Goal: Task Accomplishment & Management: Complete application form

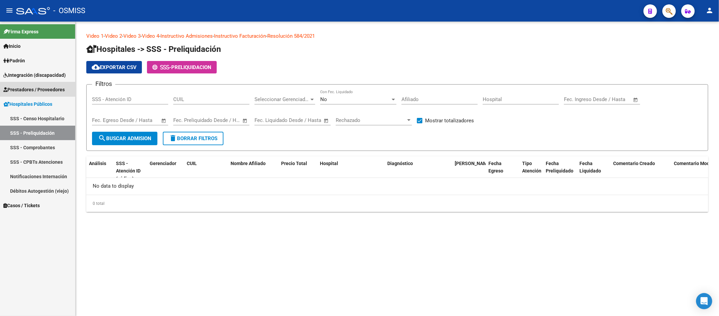
click at [60, 91] on span "Prestadores / Proveedores" at bounding box center [33, 89] width 61 height 7
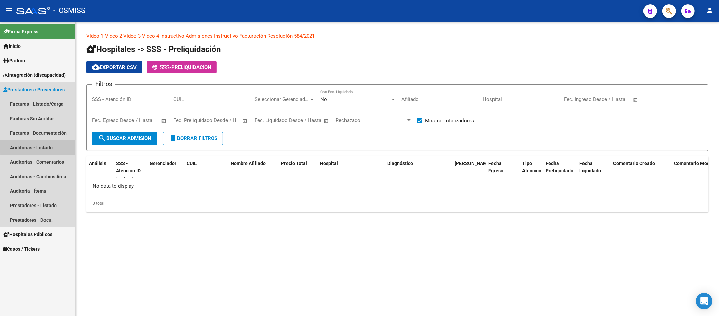
click at [53, 145] on link "Auditorías - Listado" at bounding box center [37, 147] width 75 height 14
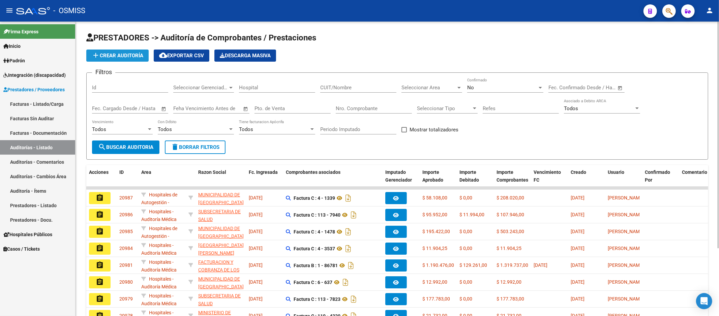
click at [137, 59] on button "add Crear Auditoría" at bounding box center [117, 56] width 62 height 12
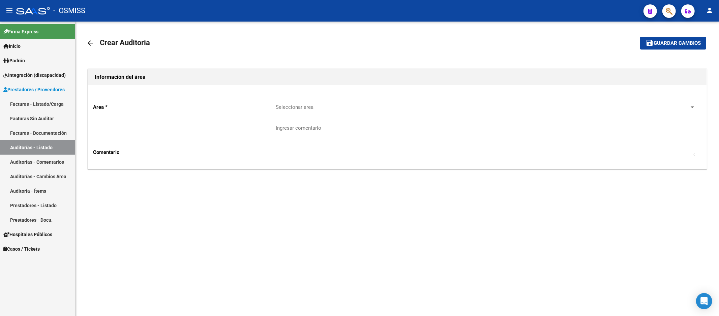
click at [380, 105] on span "Seleccionar area" at bounding box center [483, 107] width 414 height 6
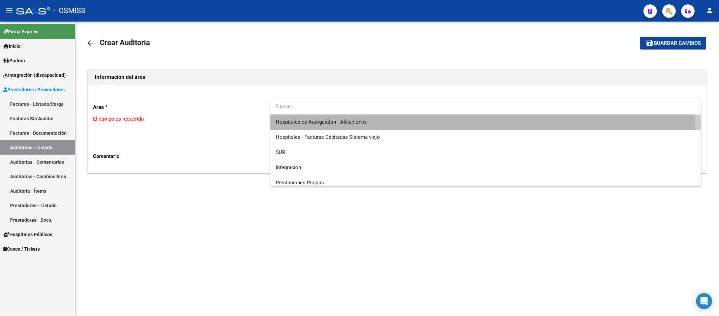
click at [369, 122] on span "Hospitales de Autogestión - Afiliaciones" at bounding box center [486, 122] width 420 height 15
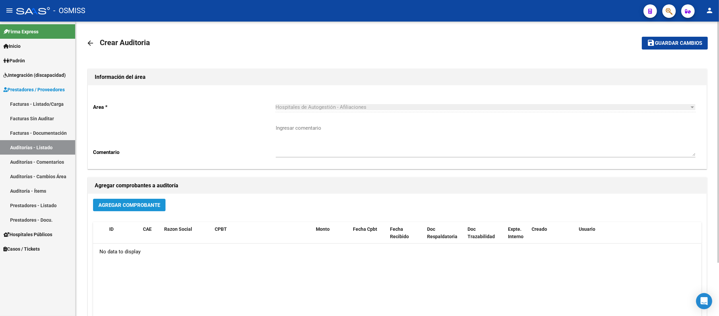
click at [144, 202] on span "Agregar Comprobante" at bounding box center [129, 205] width 62 height 6
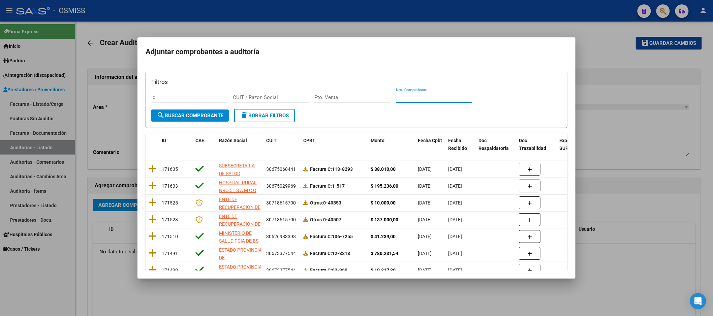
click at [416, 99] on input "Nro. Comprobante" at bounding box center [434, 97] width 76 height 6
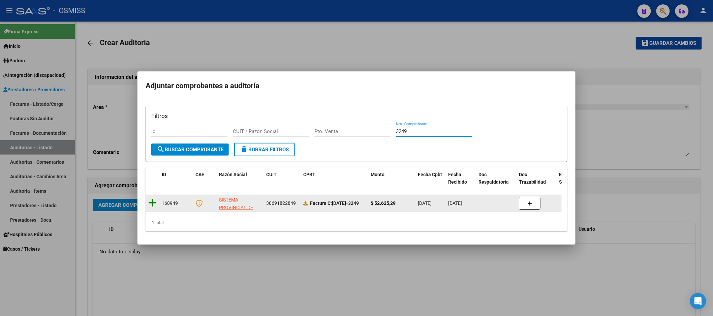
type input "3249"
click at [151, 200] on icon at bounding box center [152, 202] width 8 height 9
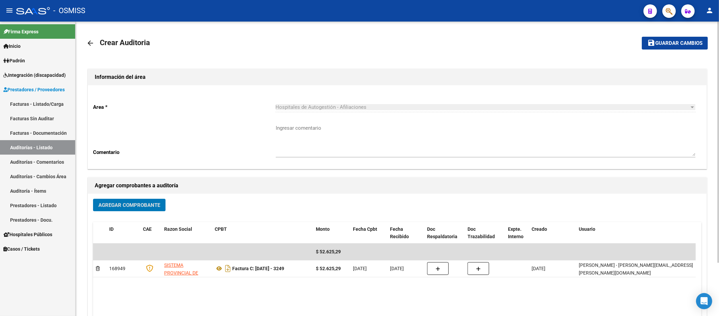
click at [673, 45] on span "Guardar cambios" at bounding box center [678, 43] width 47 height 6
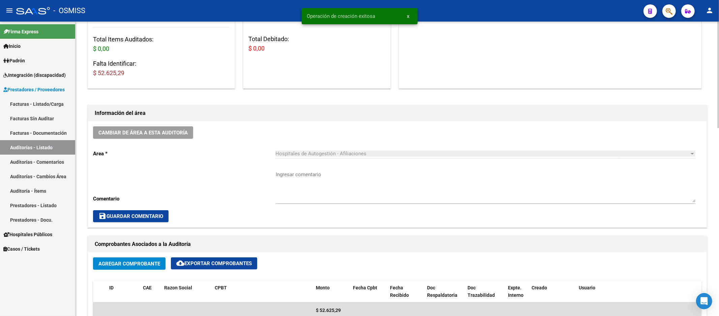
scroll to position [224, 0]
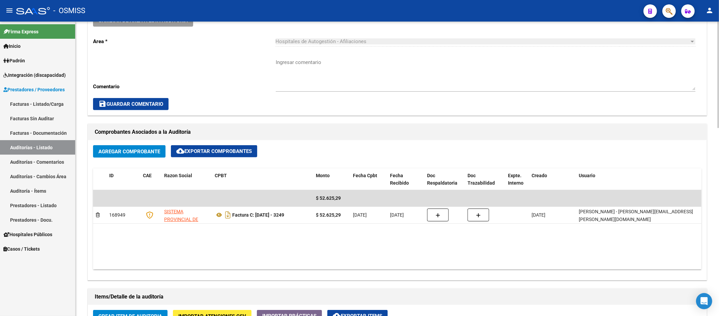
click at [258, 242] on datatable-body "$ 52.625,29 168949 SISTEMA PROVINCIAL DE SALUD Factura C: [DATE] - 3249 $ 52.62…" at bounding box center [397, 230] width 608 height 80
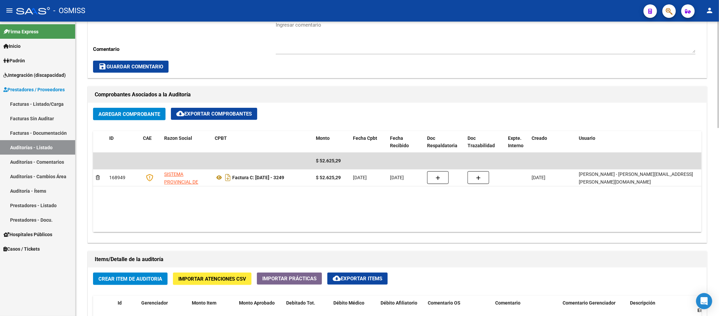
click at [664, 143] on datatable-header-cell "Usuario" at bounding box center [643, 142] width 135 height 22
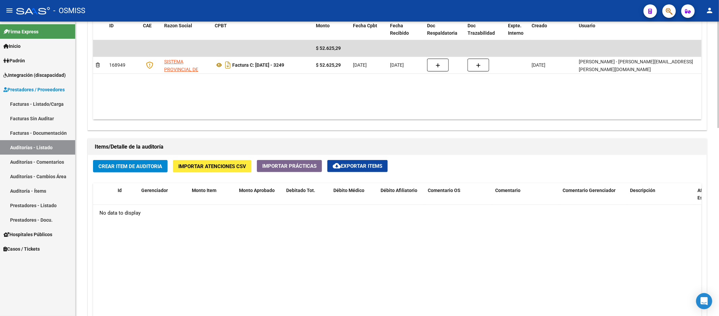
scroll to position [449, 0]
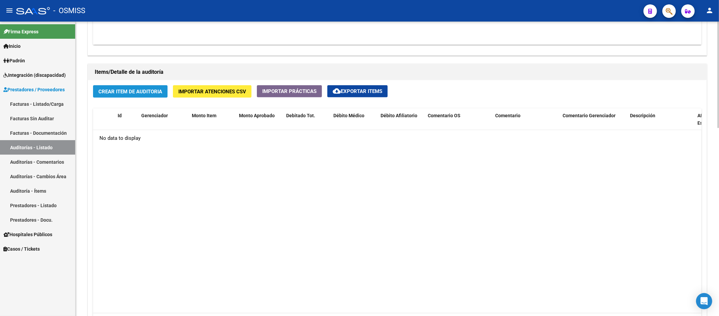
click at [139, 93] on span "Crear Item de Auditoria" at bounding box center [130, 92] width 64 height 6
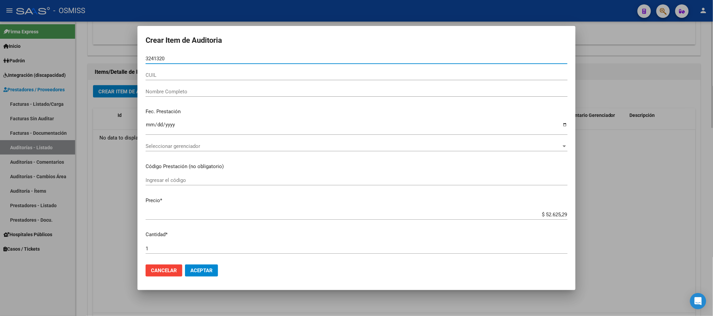
type input "32413204"
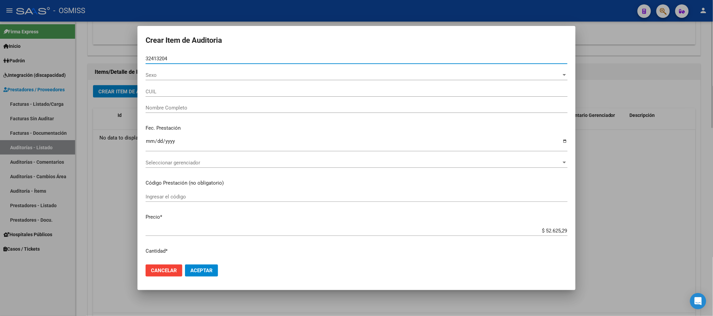
type input "27324132045"
type input "[PERSON_NAME] [PERSON_NAME]"
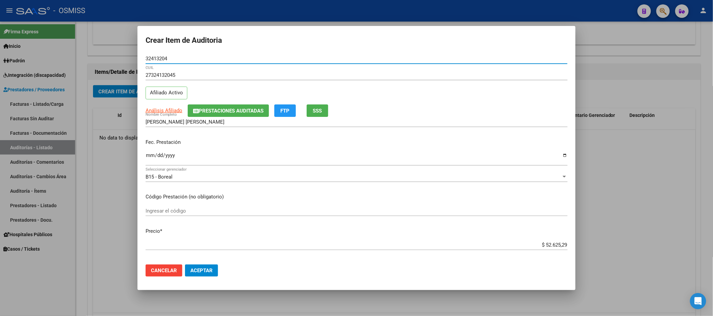
type input "32413204"
click at [151, 160] on input "Ingresar la fecha" at bounding box center [357, 158] width 422 height 11
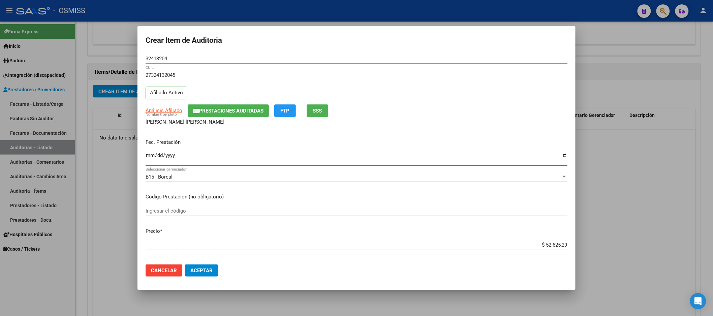
click at [159, 159] on input "[DATE]" at bounding box center [357, 158] width 422 height 11
click at [158, 157] on input "[DATE]" at bounding box center [357, 158] width 422 height 11
type input "[DATE]"
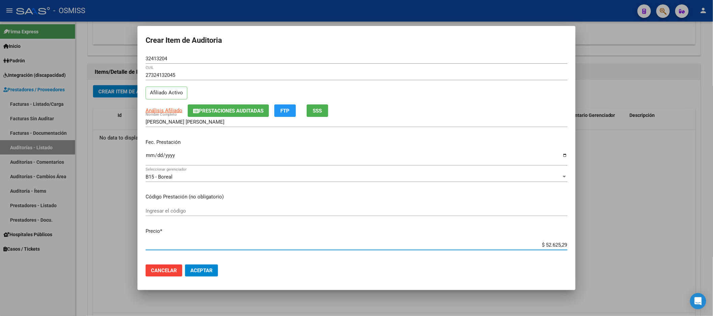
drag, startPoint x: 534, startPoint y: 243, endPoint x: 607, endPoint y: 235, distance: 73.6
click at [607, 235] on div "Crear Item de Auditoria 32413204 Nro Documento 27324132045 CUIL Afiliado Activo…" at bounding box center [356, 158] width 713 height 316
type input "$ 0,01"
type input "$ 0,16"
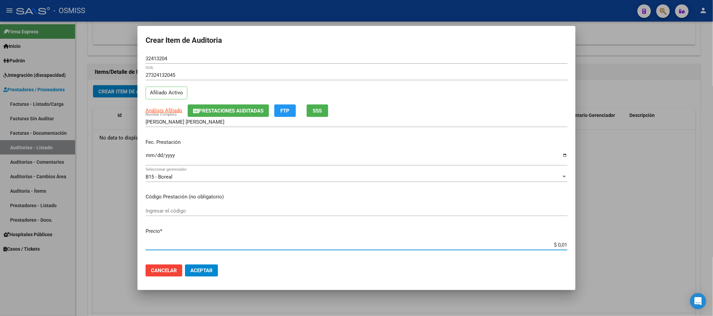
type input "$ 0,16"
type input "$ 1,60"
type input "$ 16,00"
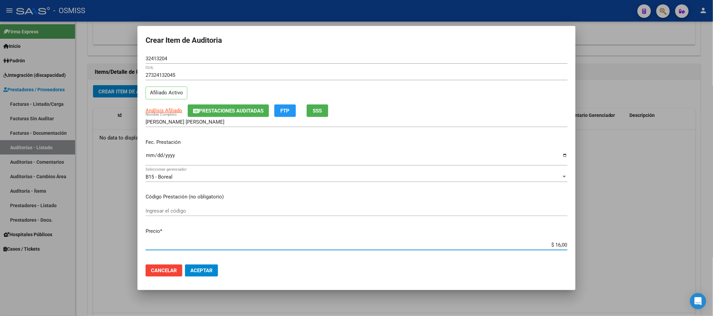
type input "$ 160,00"
type input "$ 1.600,00"
type input "$ 16.000,00"
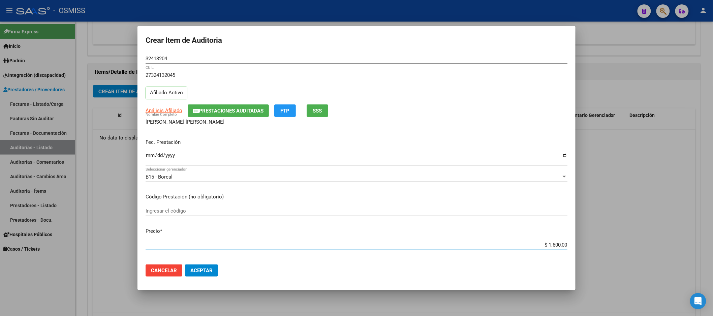
type input "$ 16.000,00"
click at [199, 269] on span "Aceptar" at bounding box center [201, 271] width 22 height 6
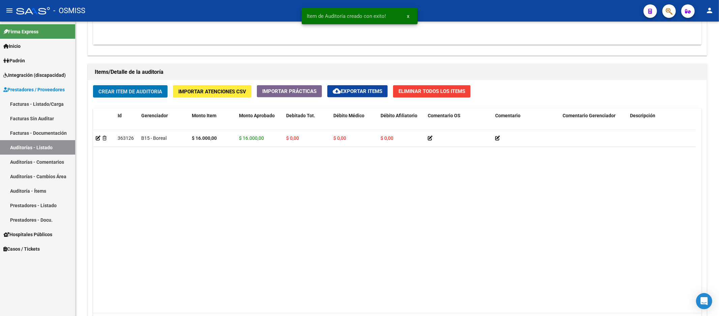
scroll to position [450, 0]
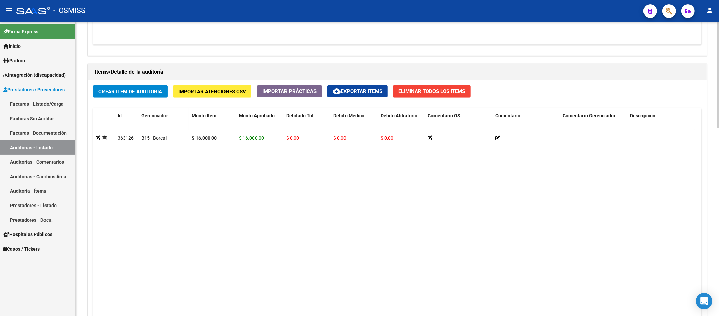
drag, startPoint x: 213, startPoint y: 159, endPoint x: 182, endPoint y: 120, distance: 49.9
click at [213, 159] on datatable-body "363126 B15 - Boreal $ 16.000,00 $ 16.000,00 $ 0,00 $ 0,00 $ 0,00 27324132045 32…" at bounding box center [394, 221] width 603 height 183
click at [149, 94] on span "Crear Item de Auditoria" at bounding box center [130, 92] width 64 height 6
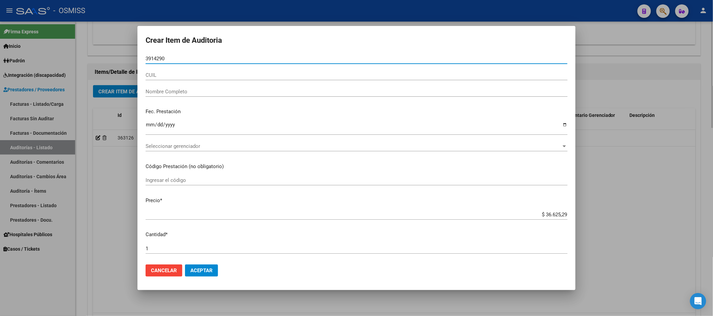
type input "39142900"
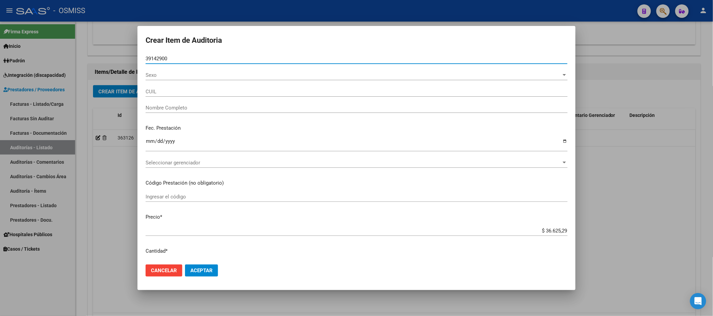
type input "27391429001"
type input "[PERSON_NAME]"
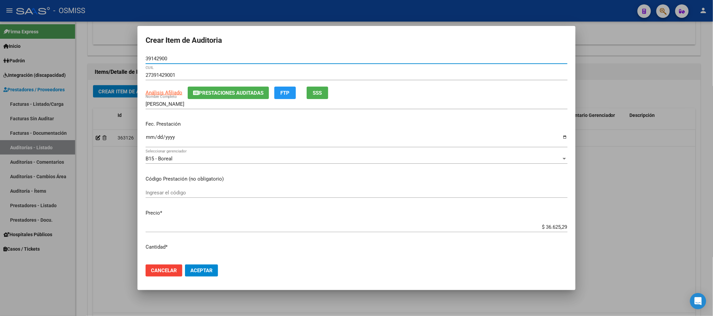
type input "39142900"
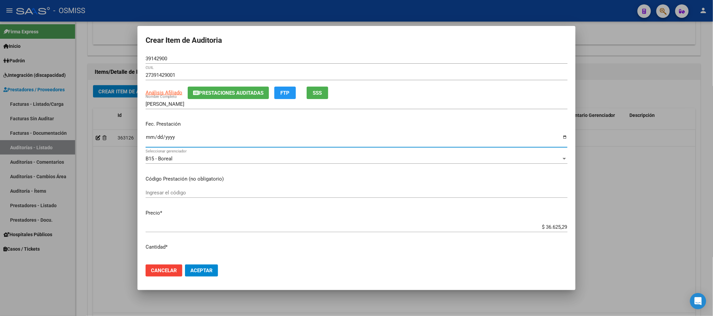
drag, startPoint x: 149, startPoint y: 138, endPoint x: 153, endPoint y: 130, distance: 8.8
click at [149, 138] on input "Ingresar la fecha" at bounding box center [357, 139] width 422 height 11
type input "[DATE]"
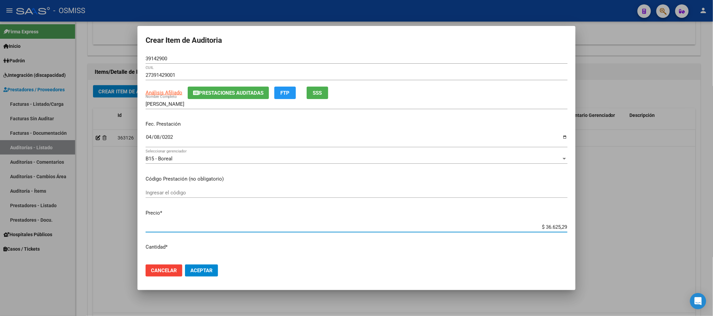
drag, startPoint x: 529, startPoint y: 228, endPoint x: 636, endPoint y: 217, distance: 108.1
click at [617, 223] on div "Crear Item de Auditoria 39142900 Nro Documento 27391429001 CUIL Análisis Afilia…" at bounding box center [356, 158] width 713 height 316
type input "$ 0,02"
type input "$ 0,26"
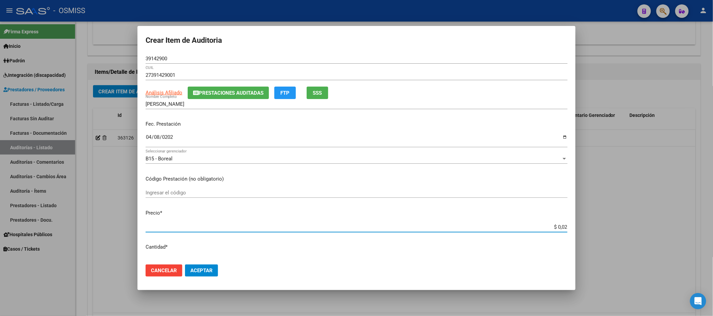
type input "$ 0,26"
type input "$ 2,66"
type input "$ 26,62"
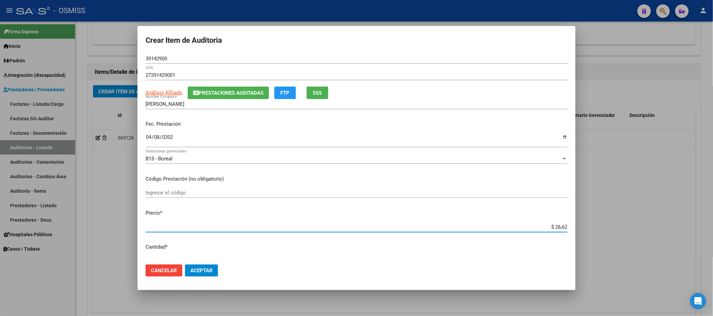
type input "$ 266,25"
type input "$ 2.662,52"
type input "$ 26.625,29"
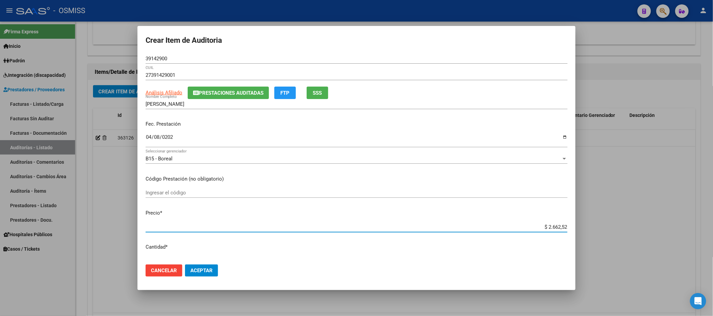
type input "$ 26.625,29"
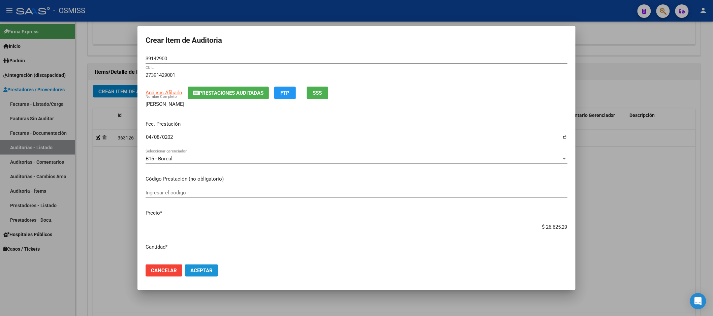
click at [213, 267] on button "Aceptar" at bounding box center [201, 271] width 33 height 12
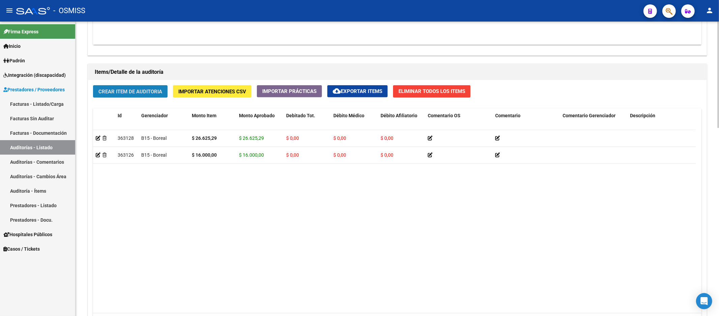
click at [129, 95] on span "Crear Item de Auditoria" at bounding box center [130, 92] width 64 height 6
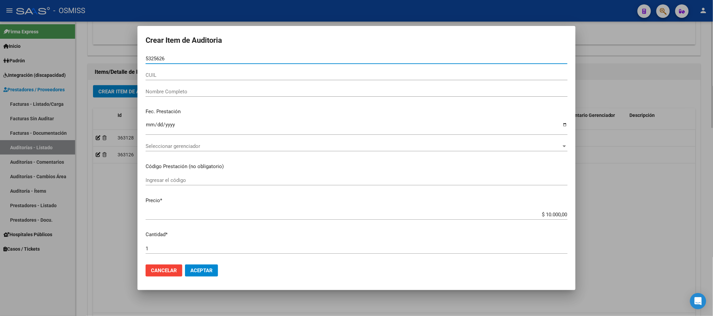
type input "53256267"
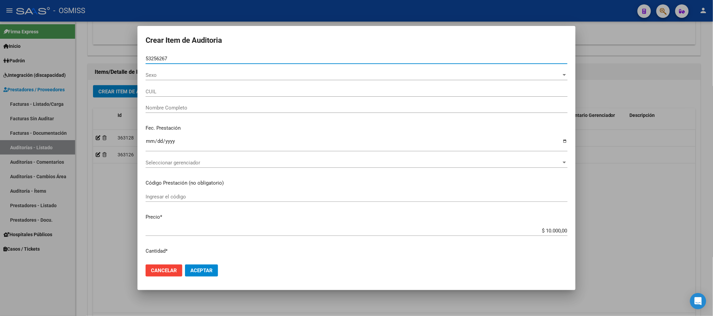
type input "27532562673"
type input "[PERSON_NAME]"
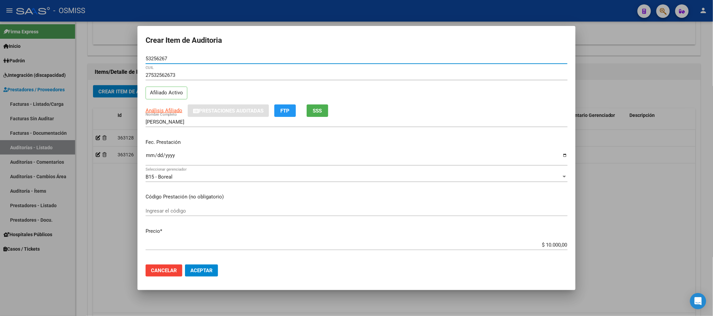
type input "53256267"
click at [149, 154] on input "Ingresar la fecha" at bounding box center [357, 158] width 422 height 11
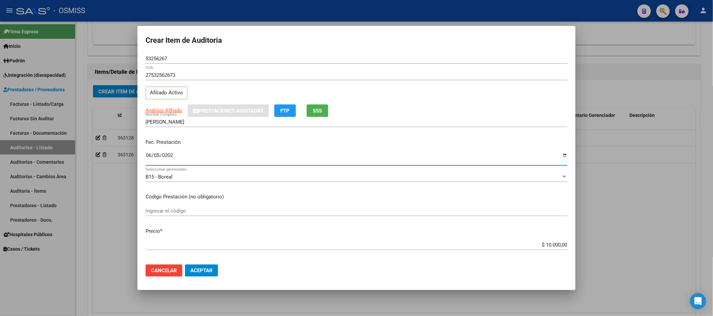
type input "[DATE]"
click at [199, 263] on mat-dialog-actions "Cancelar Aceptar" at bounding box center [357, 270] width 422 height 23
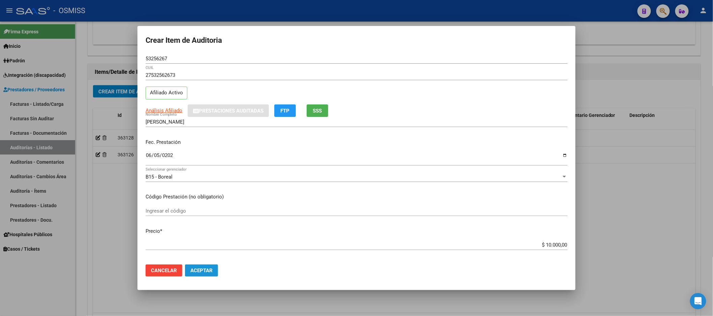
click at [207, 271] on span "Aceptar" at bounding box center [201, 271] width 22 height 6
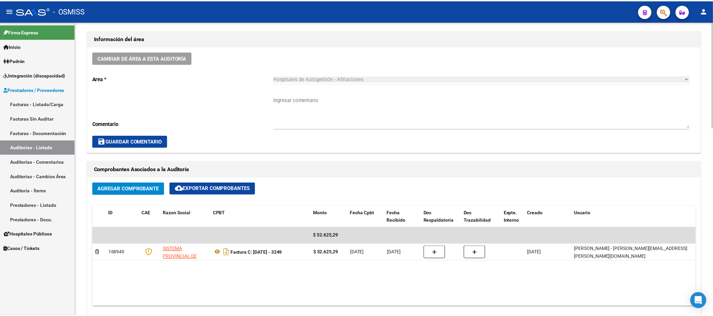
scroll to position [150, 0]
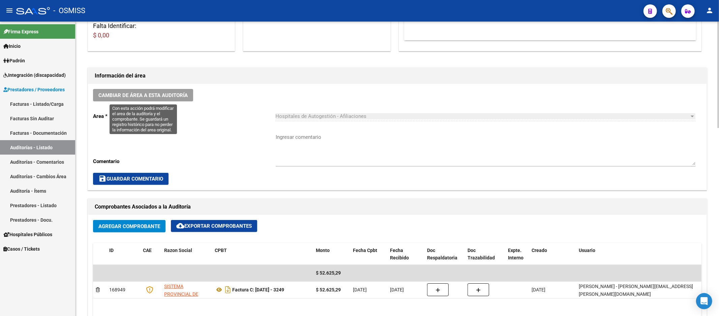
click at [176, 92] on span "Cambiar de área a esta auditoría" at bounding box center [142, 95] width 89 height 6
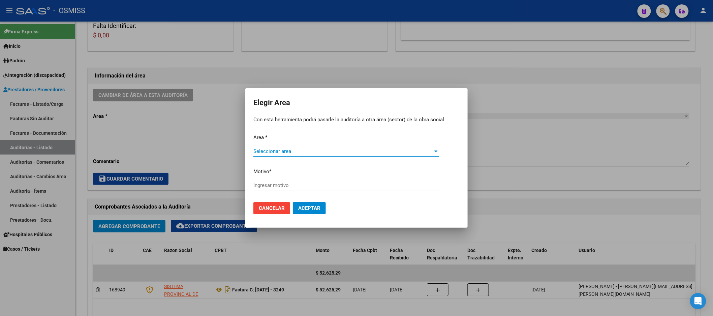
click at [319, 148] on span "Seleccionar area" at bounding box center [343, 151] width 180 height 6
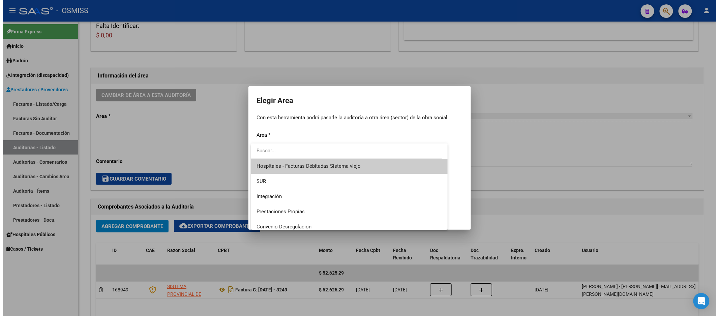
scroll to position [112, 0]
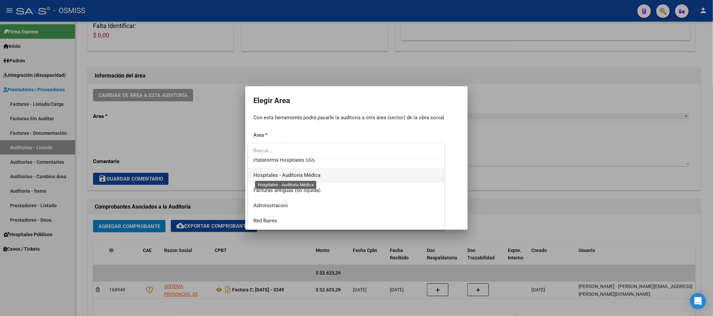
click at [311, 175] on span "Hospitales - Auditoría Médica" at bounding box center [286, 175] width 67 height 6
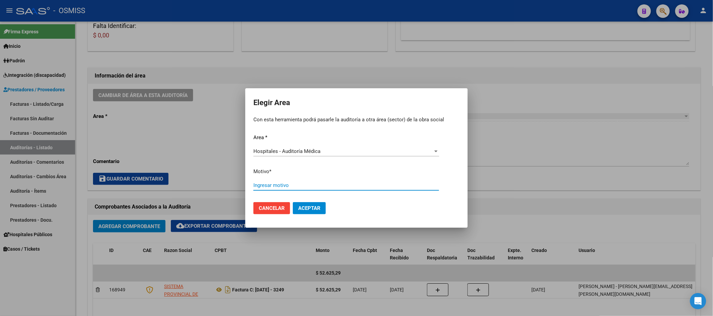
click at [305, 186] on input "Ingresar motivo" at bounding box center [346, 185] width 186 height 6
type input "AUDITADO"
click at [305, 213] on button "Aceptar" at bounding box center [309, 208] width 33 height 12
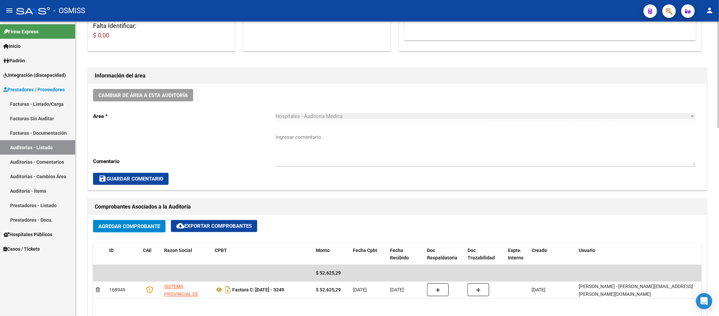
click at [480, 130] on div "Ingresar comentario" at bounding box center [486, 147] width 420 height 39
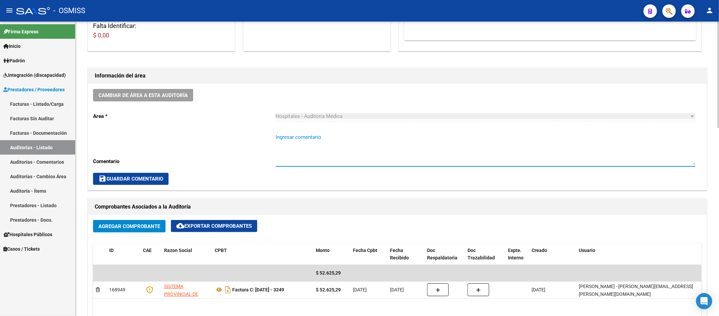
scroll to position [225, 0]
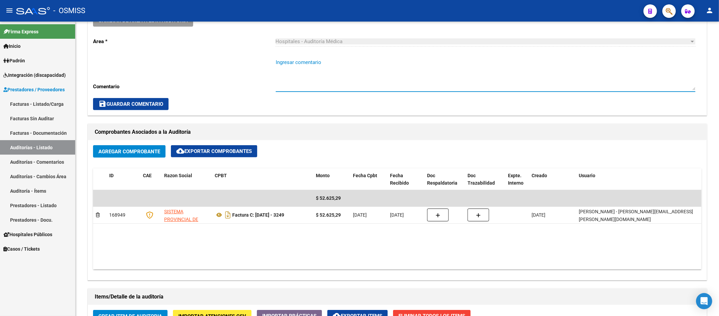
click at [38, 142] on link "Auditorías - Listado" at bounding box center [37, 147] width 75 height 14
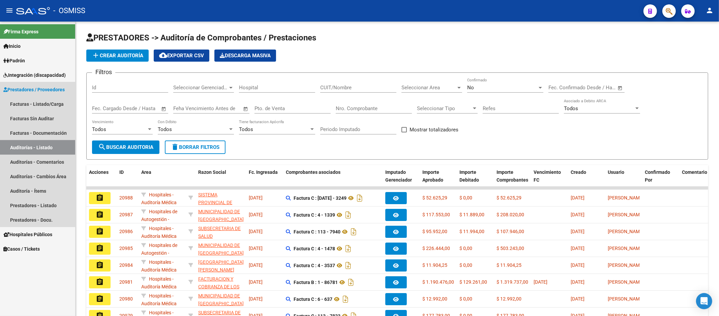
click at [52, 150] on link "Auditorías - Listado" at bounding box center [37, 147] width 75 height 14
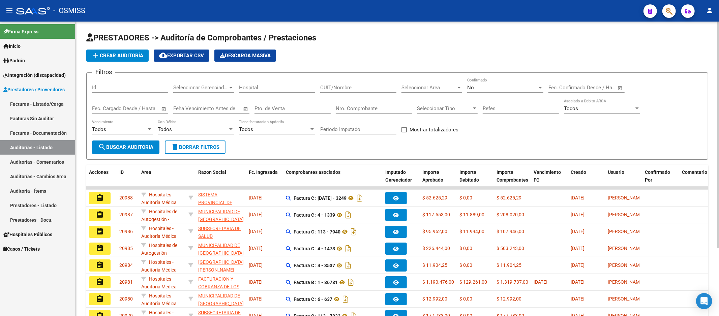
click at [133, 50] on button "add Crear Auditoría" at bounding box center [117, 56] width 62 height 12
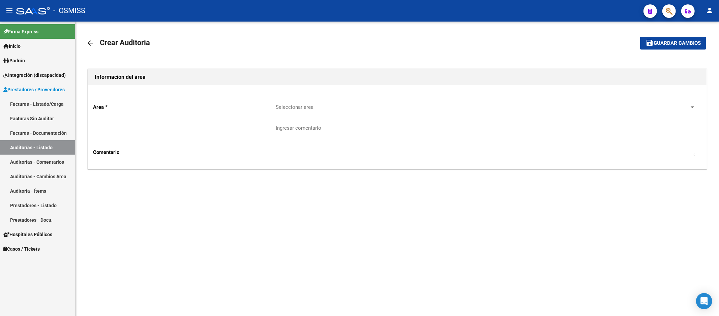
click at [336, 103] on div "Seleccionar area Seleccionar area" at bounding box center [486, 105] width 420 height 14
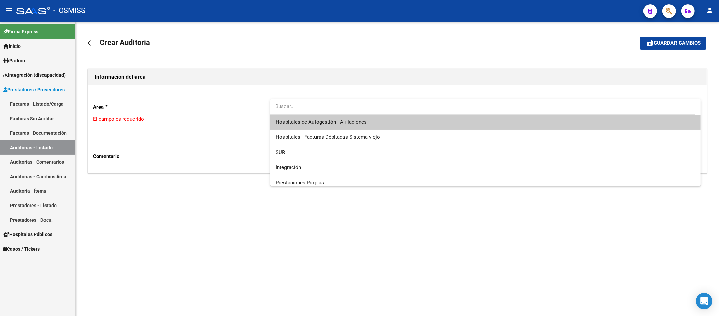
click at [333, 116] on span "Hospitales de Autogestión - Afiliaciones" at bounding box center [486, 122] width 420 height 15
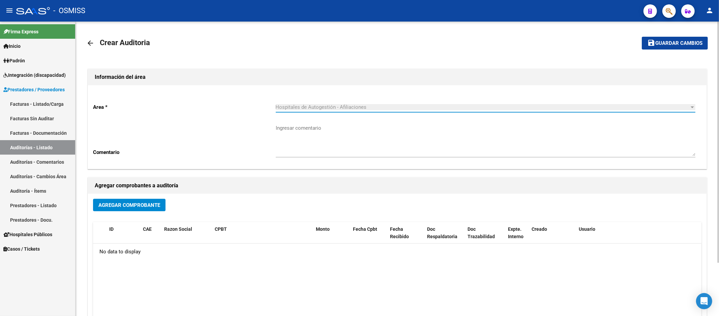
click at [121, 208] on span "Agregar Comprobante" at bounding box center [129, 205] width 62 height 6
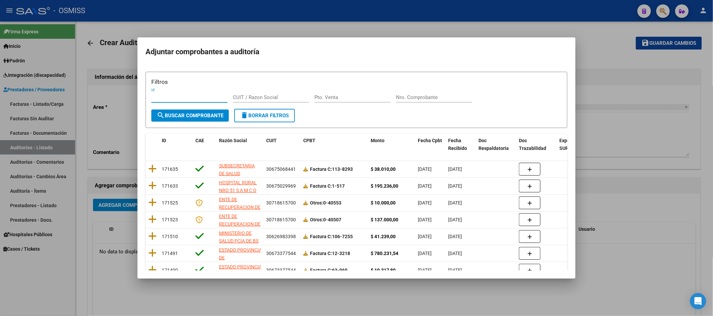
click at [418, 97] on input "Nro. Comprobante" at bounding box center [434, 97] width 76 height 6
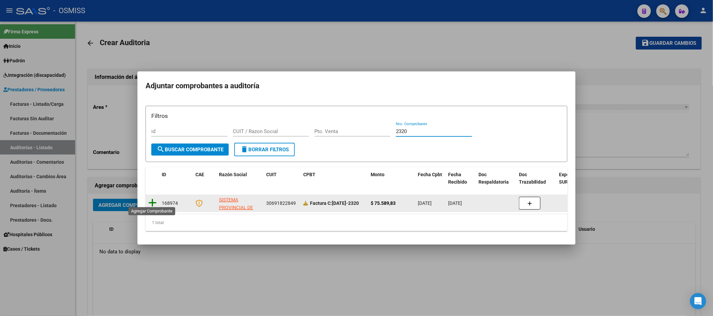
type input "2320"
click at [151, 202] on icon at bounding box center [152, 202] width 8 height 9
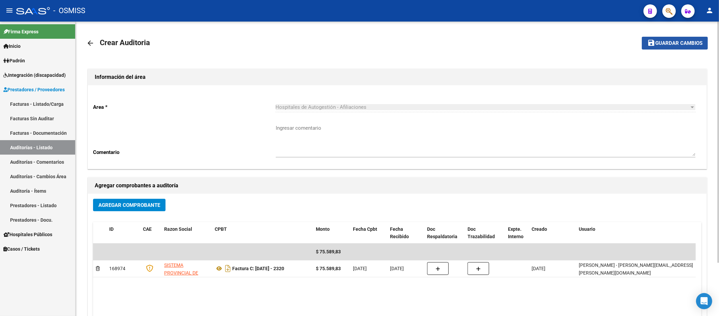
click at [681, 38] on button "save Guardar cambios" at bounding box center [675, 43] width 66 height 12
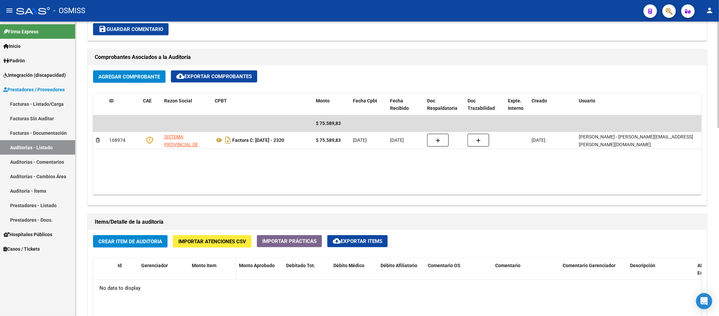
scroll to position [374, 0]
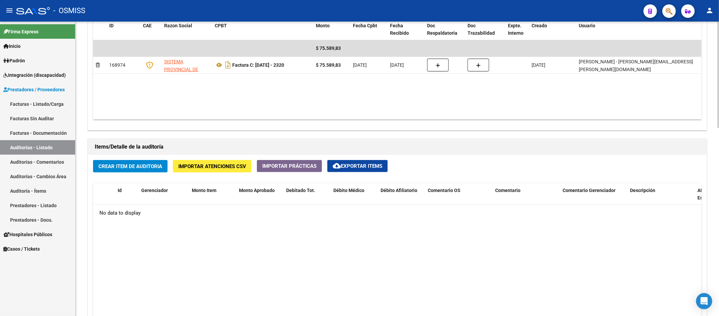
click at [163, 214] on div "No data to display" at bounding box center [397, 213] width 608 height 17
drag, startPoint x: 235, startPoint y: 253, endPoint x: 110, endPoint y: 170, distance: 150.2
click at [235, 253] on datatable-body "No data to display" at bounding box center [397, 296] width 608 height 183
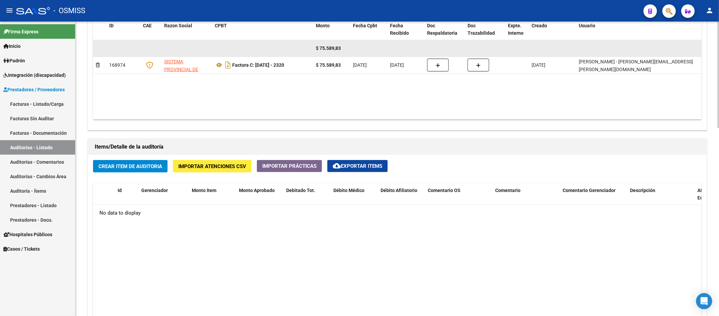
drag, startPoint x: 237, startPoint y: 231, endPoint x: 142, endPoint y: 54, distance: 200.7
click at [237, 231] on datatable-body "No data to display" at bounding box center [397, 296] width 608 height 183
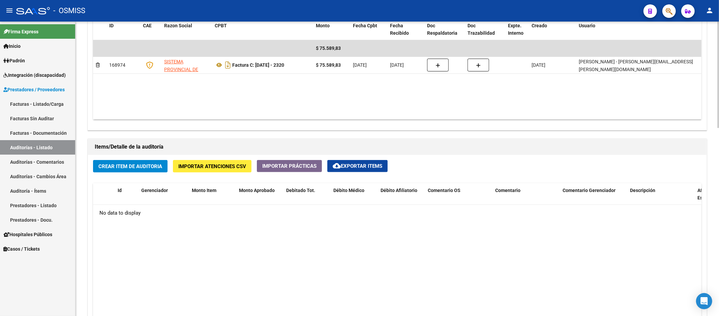
click at [135, 164] on span "Crear Item de Auditoria" at bounding box center [130, 166] width 64 height 6
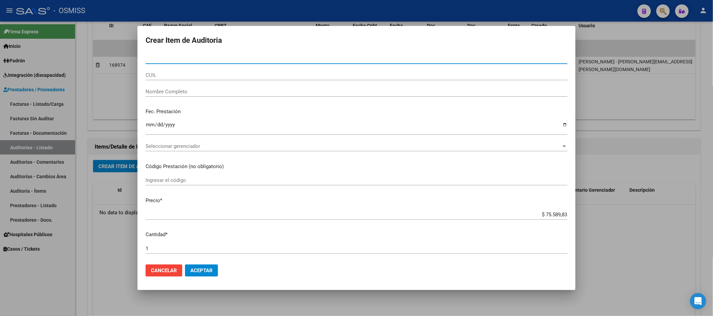
paste input "48658165"
type input "48658165"
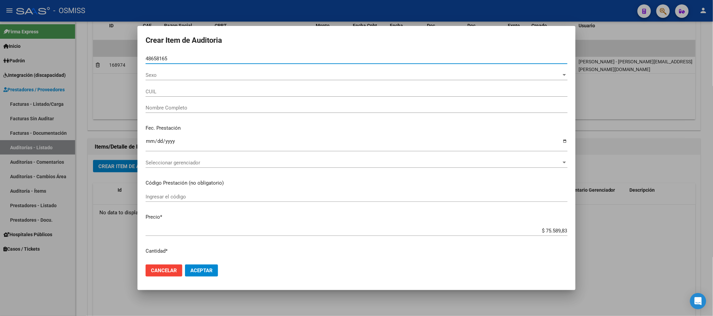
type input "23486581654"
type input "[PERSON_NAME] [PERSON_NAME]"
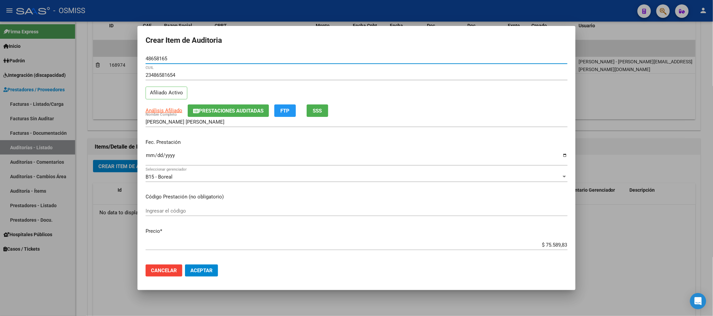
type input "48658165"
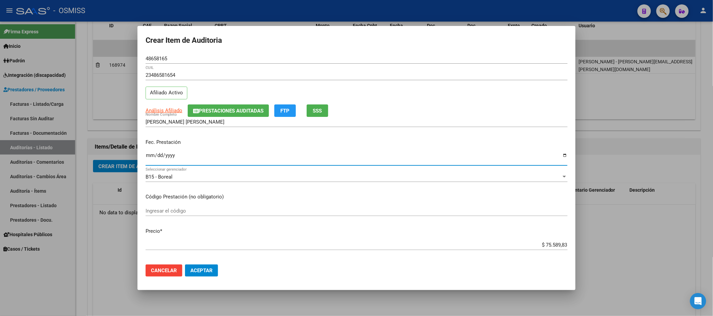
click at [150, 158] on input "Ingresar la fecha" at bounding box center [357, 158] width 422 height 11
type input "[DATE]"
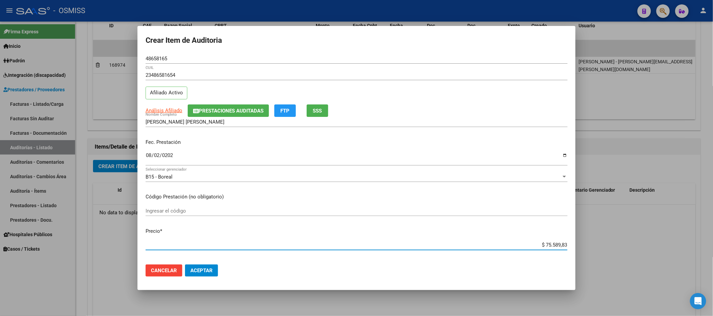
drag, startPoint x: 530, startPoint y: 245, endPoint x: 719, endPoint y: 230, distance: 189.7
click at [713, 230] on html "menu - OSMISS person Firma Express Inicio Calendario SSS Instructivos Contacto …" at bounding box center [356, 158] width 713 height 316
type input "$ 0,02"
type input "$ 0,21"
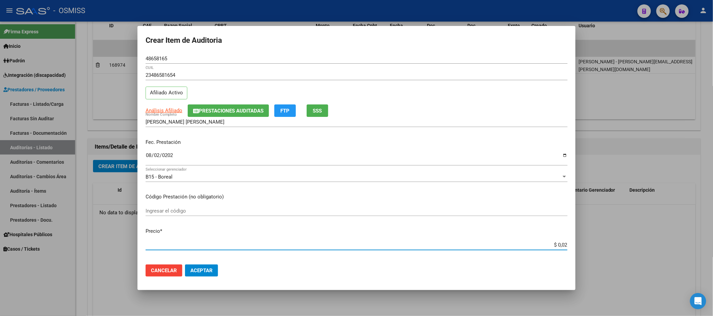
type input "$ 0,21"
type input "$ 2,10"
type input "$ 21,06"
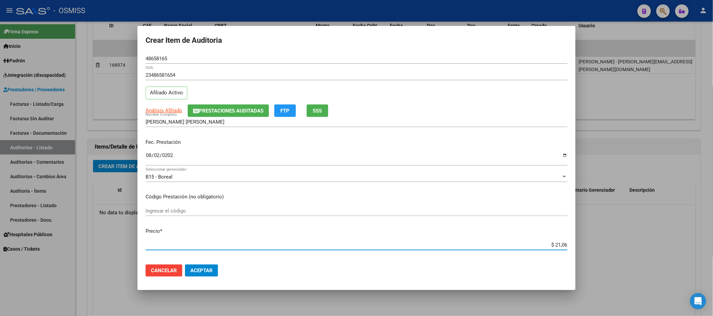
type input "$ 210,68"
type input "$ 2.106,80"
type input "$ 21.068,05"
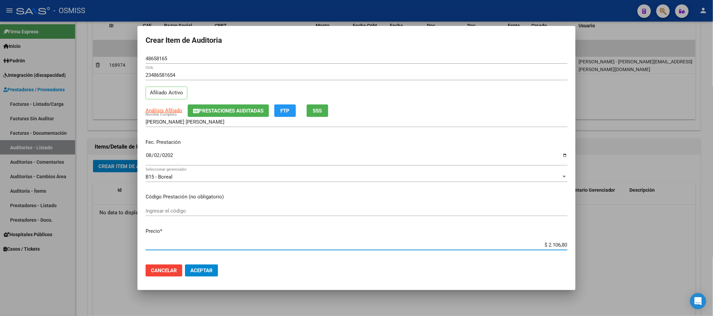
type input "$ 21.068,05"
click at [198, 267] on button "Aceptar" at bounding box center [201, 271] width 33 height 12
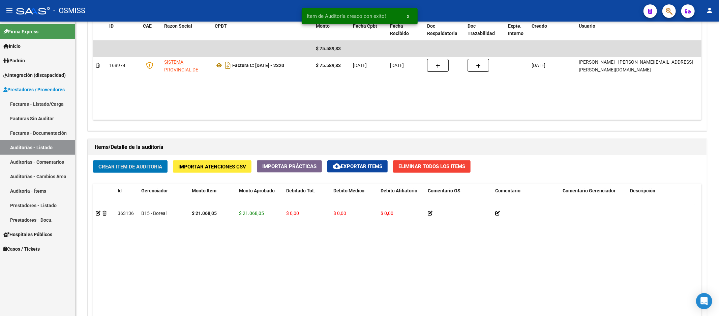
scroll to position [375, 0]
